Goal: Navigation & Orientation: Find specific page/section

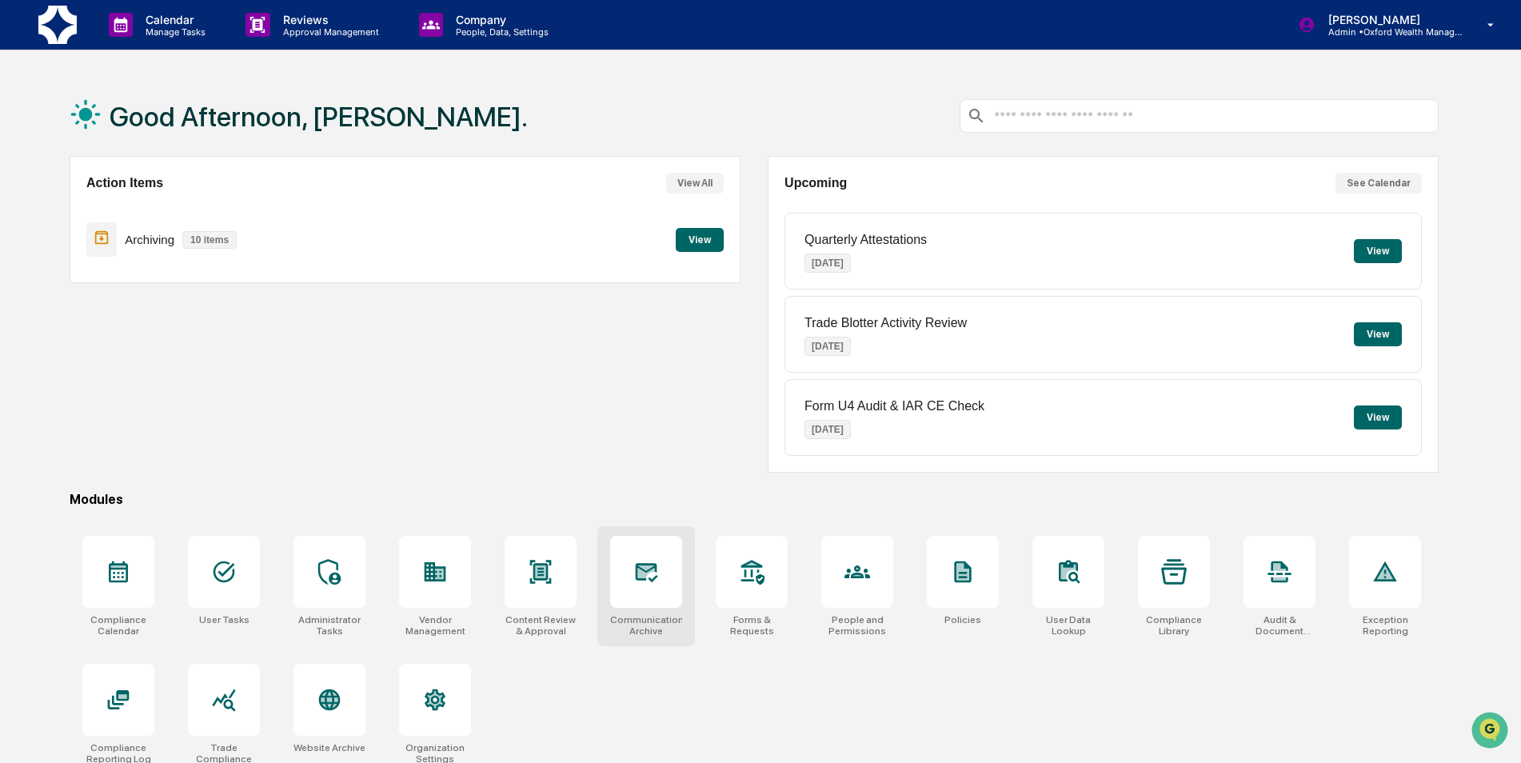
click at [638, 556] on div at bounding box center [646, 572] width 72 height 72
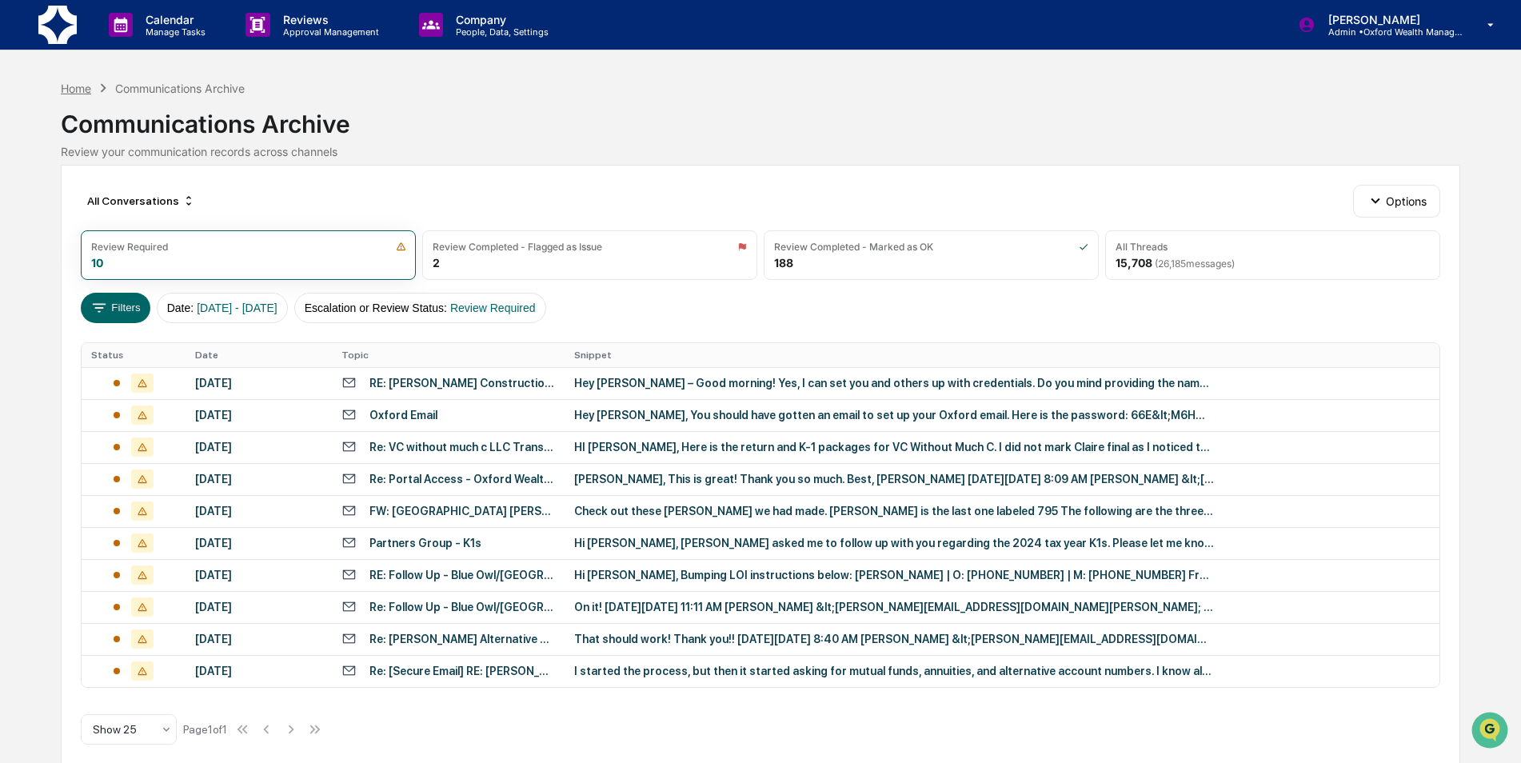
click at [87, 85] on div "Home" at bounding box center [76, 89] width 30 height 14
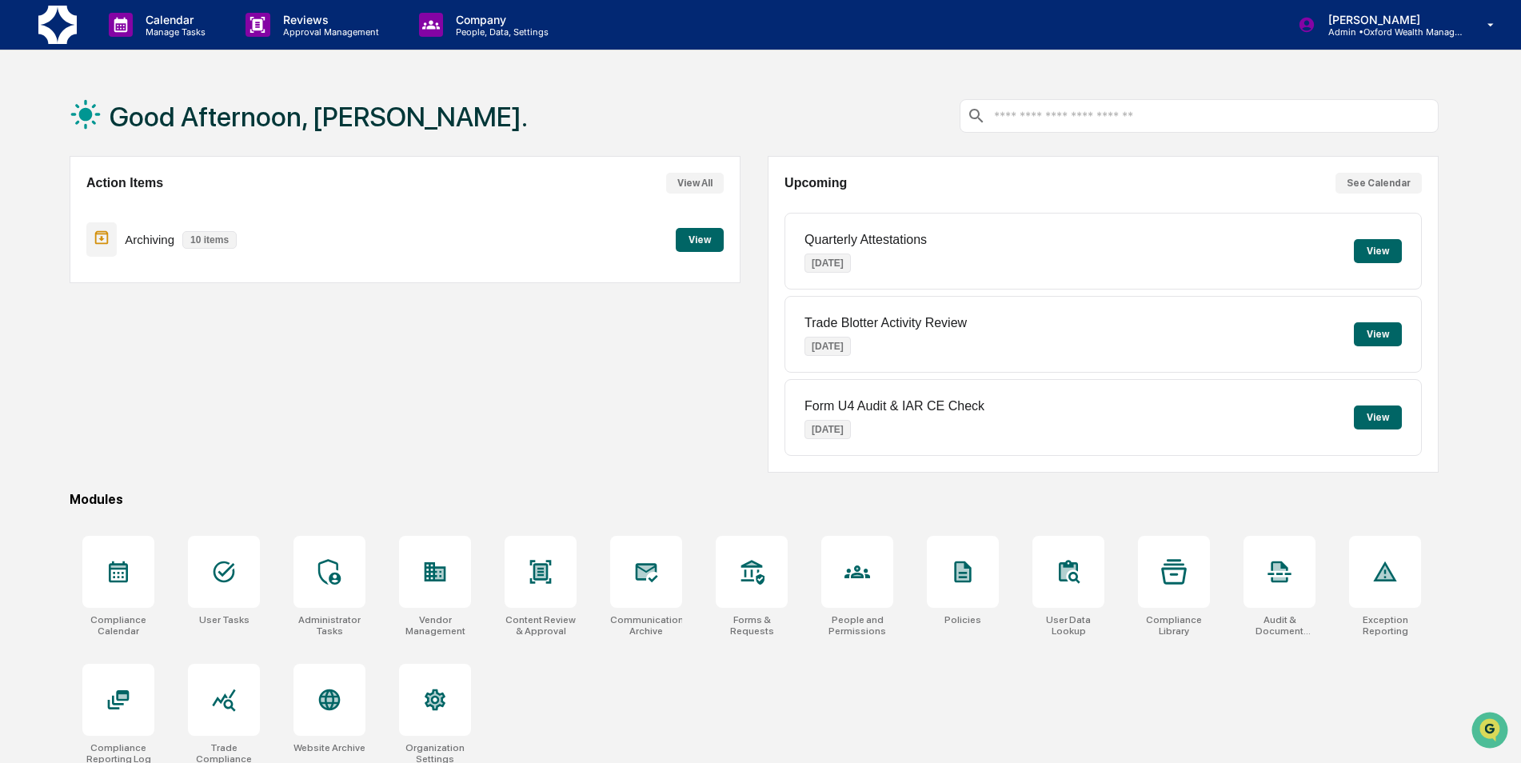
drag, startPoint x: 830, startPoint y: 116, endPoint x: 838, endPoint y: 119, distance: 8.6
click at [831, 118] on div "Good Afternoon, [PERSON_NAME]." at bounding box center [754, 116] width 1369 height 80
drag, startPoint x: 895, startPoint y: 305, endPoint x: 896, endPoint y: 146, distance: 159.1
click at [887, 277] on div "Quarterly Attestations Oct 1, 2025 View Trade Blotter Activity Review Oct 1, 20…" at bounding box center [1102, 334] width 637 height 243
click at [1303, 106] on div at bounding box center [1198, 116] width 479 height 34
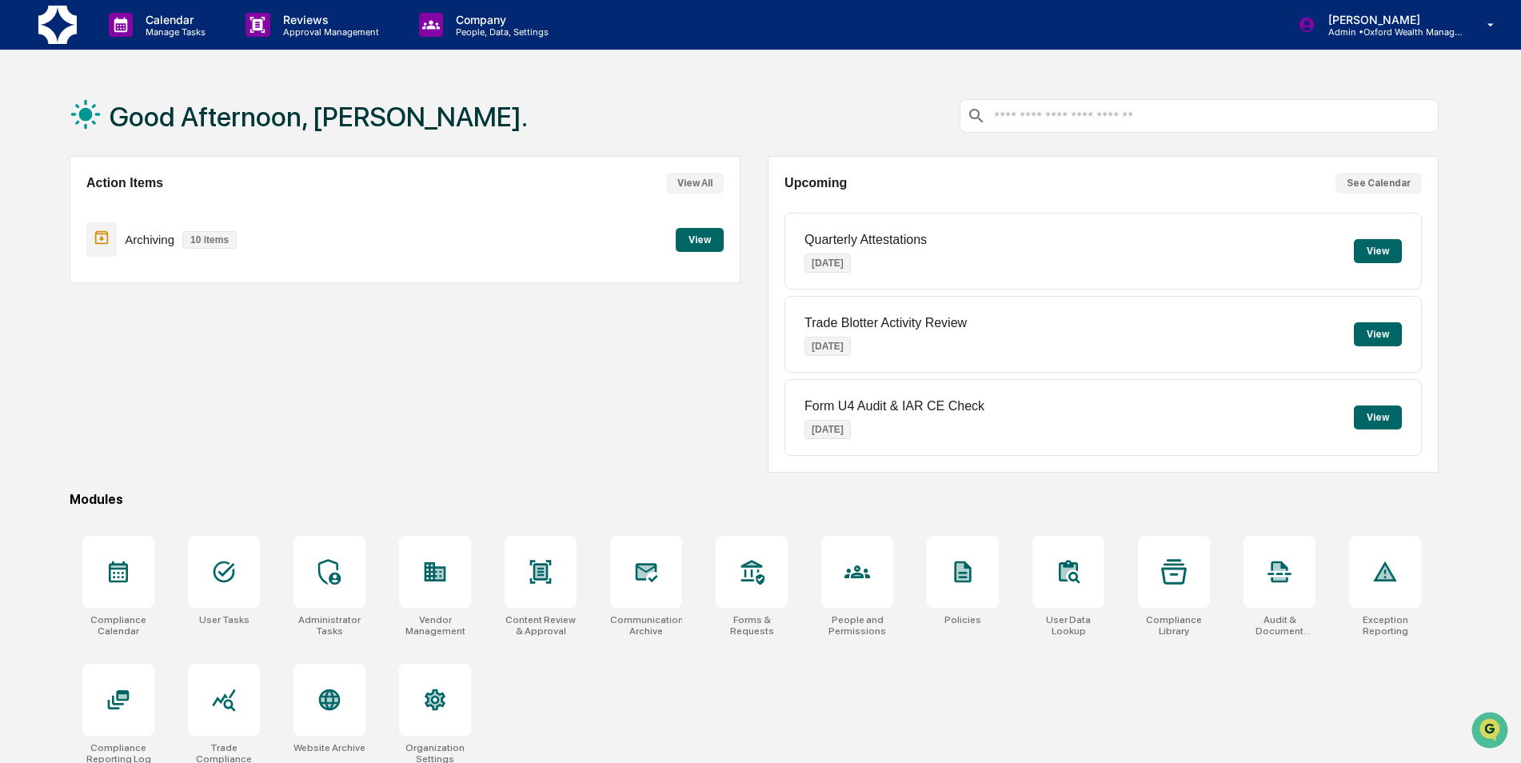
drag, startPoint x: 1474, startPoint y: 252, endPoint x: 576, endPoint y: 403, distance: 910.4
click at [576, 404] on div "Action Items View All Archiving 10 items View" at bounding box center [405, 314] width 671 height 317
click at [653, 357] on div "Action Items View All Archiving 10 items View" at bounding box center [405, 314] width 671 height 317
drag, startPoint x: 653, startPoint y: 357, endPoint x: 434, endPoint y: 346, distance: 219.3
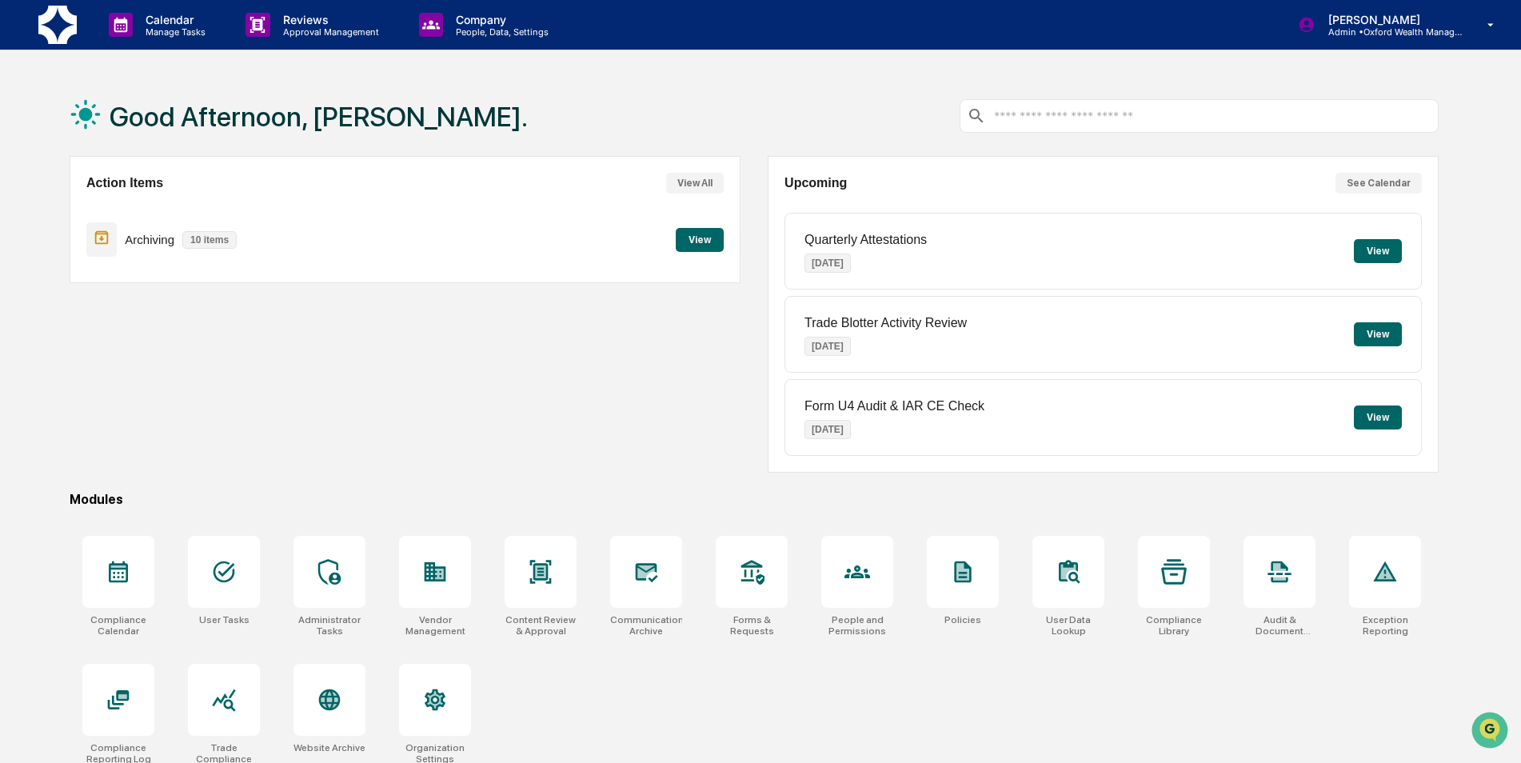
click at [434, 346] on div "Action Items View All Archiving 10 items View" at bounding box center [405, 314] width 671 height 317
